Goal: Transaction & Acquisition: Purchase product/service

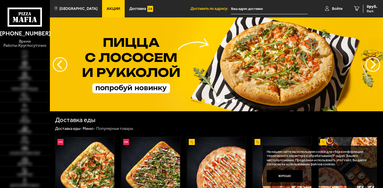
click at [338, 9] on span "Войти" at bounding box center [337, 9] width 10 height 4
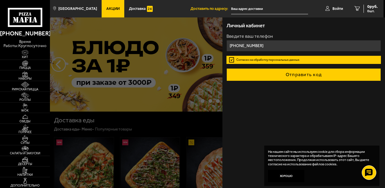
type input "+7 (911) 916-94-40"
click at [285, 74] on button "Отправить код" at bounding box center [303, 74] width 154 height 13
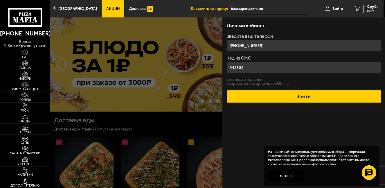
type input "945389"
click at [298, 93] on button "Войти" at bounding box center [303, 96] width 154 height 13
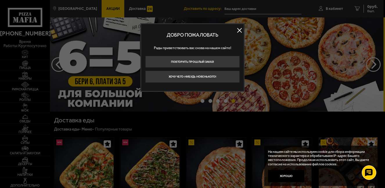
click at [237, 30] on button at bounding box center [239, 30] width 9 height 9
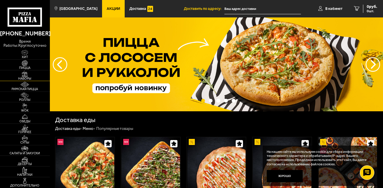
click at [24, 71] on img at bounding box center [24, 74] width 15 height 6
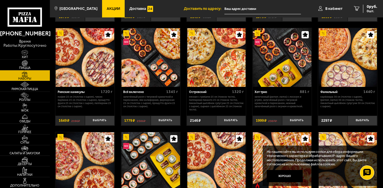
scroll to position [203, 0]
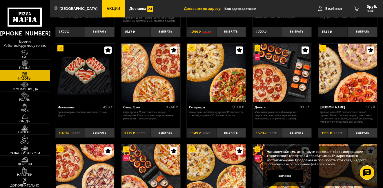
click at [27, 64] on img at bounding box center [24, 63] width 15 height 6
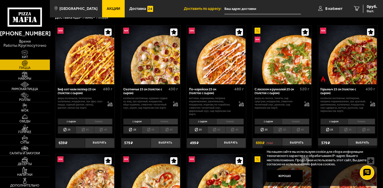
scroll to position [29, 0]
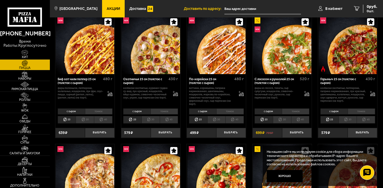
click at [91, 111] on li "тонкое" at bounding box center [99, 111] width 28 height 6
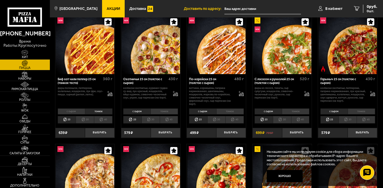
click at [71, 110] on li "с сыром" at bounding box center [71, 111] width 27 height 6
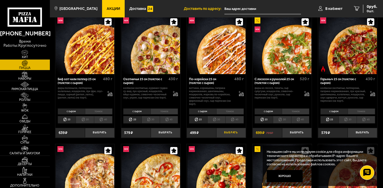
click at [229, 133] on button "Выбрать" at bounding box center [231, 133] width 30 height 10
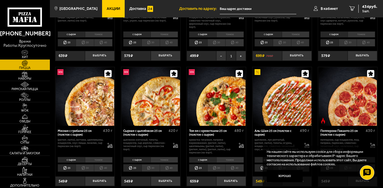
scroll to position [145, 0]
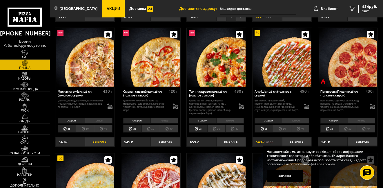
click at [102, 137] on button "Выбрать" at bounding box center [100, 142] width 30 height 10
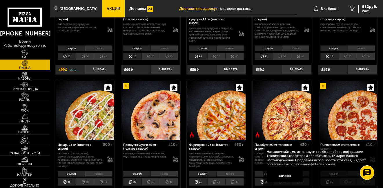
scroll to position [348, 0]
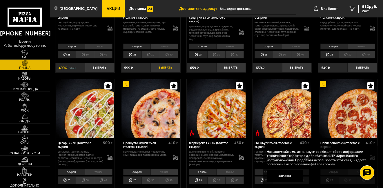
click at [166, 67] on button "Выбрать" at bounding box center [166, 68] width 30 height 10
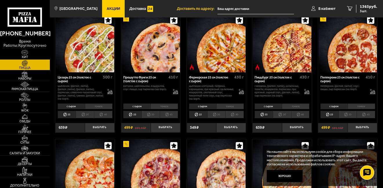
scroll to position [435, 0]
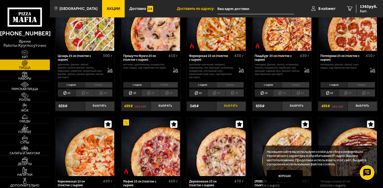
click at [233, 105] on button "Выбрать" at bounding box center [231, 106] width 30 height 10
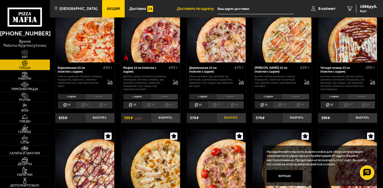
scroll to position [609, 0]
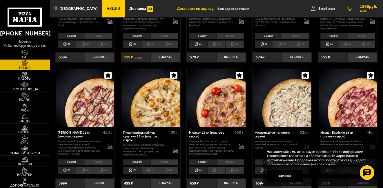
click at [363, 10] on span "4 шт." at bounding box center [368, 10] width 17 height 3
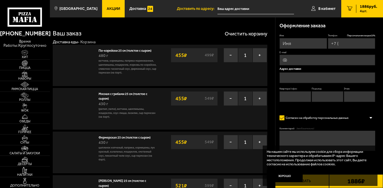
type input "+7 (911) 916-94-40"
type input "улица Цимбалина, 46, подъезд 2"
type input "25"
type input "2"
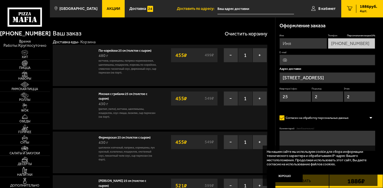
type input "улица Цимбалина, 46"
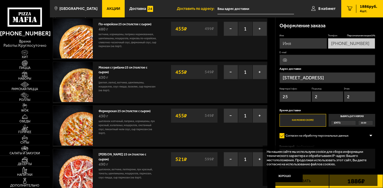
scroll to position [87, 0]
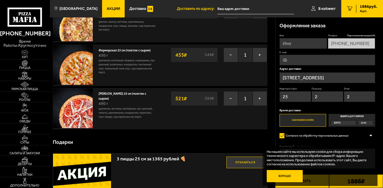
click at [289, 175] on button "Хорошо" at bounding box center [285, 176] width 36 height 12
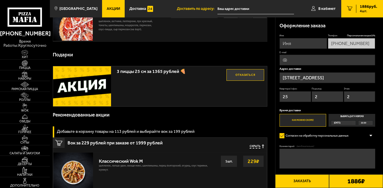
scroll to position [174, 0]
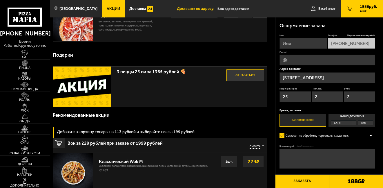
click at [316, 179] on button "Заказать" at bounding box center [302, 181] width 54 height 14
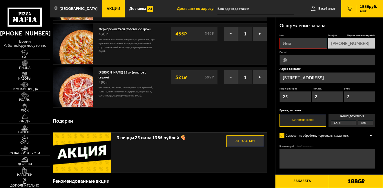
scroll to position [107, 0]
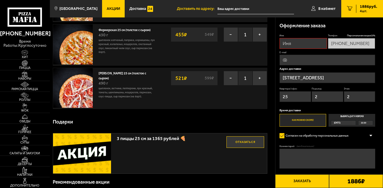
click at [300, 43] on input "Имя" at bounding box center [304, 43] width 48 height 11
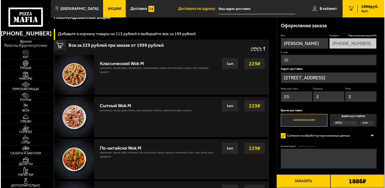
scroll to position [278, 0]
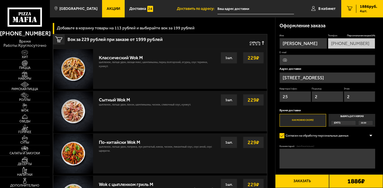
type input "Александр"
click at [309, 181] on button "Заказать" at bounding box center [302, 181] width 54 height 14
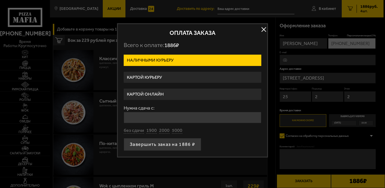
click at [159, 96] on label "Картой онлайн" at bounding box center [192, 93] width 137 height 11
click at [0, 0] on input "Картой онлайн" at bounding box center [0, 0] width 0 height 0
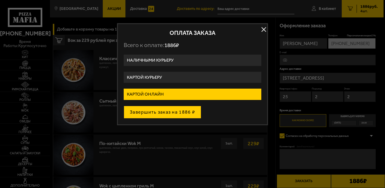
click at [167, 113] on button "Завершить заказ на 1886 ₽" at bounding box center [162, 112] width 77 height 13
